Goal: Check status: Check status

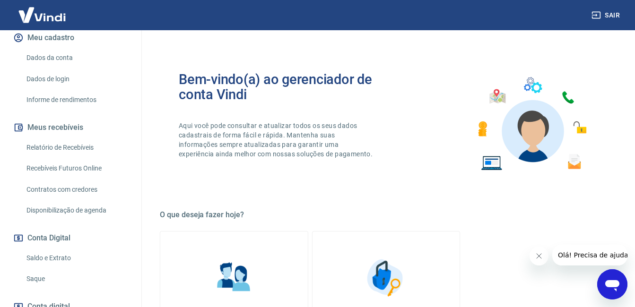
scroll to position [120, 0]
click at [57, 268] on link "Saldo e Extrato" at bounding box center [76, 257] width 107 height 19
